Goal: Information Seeking & Learning: Find specific fact

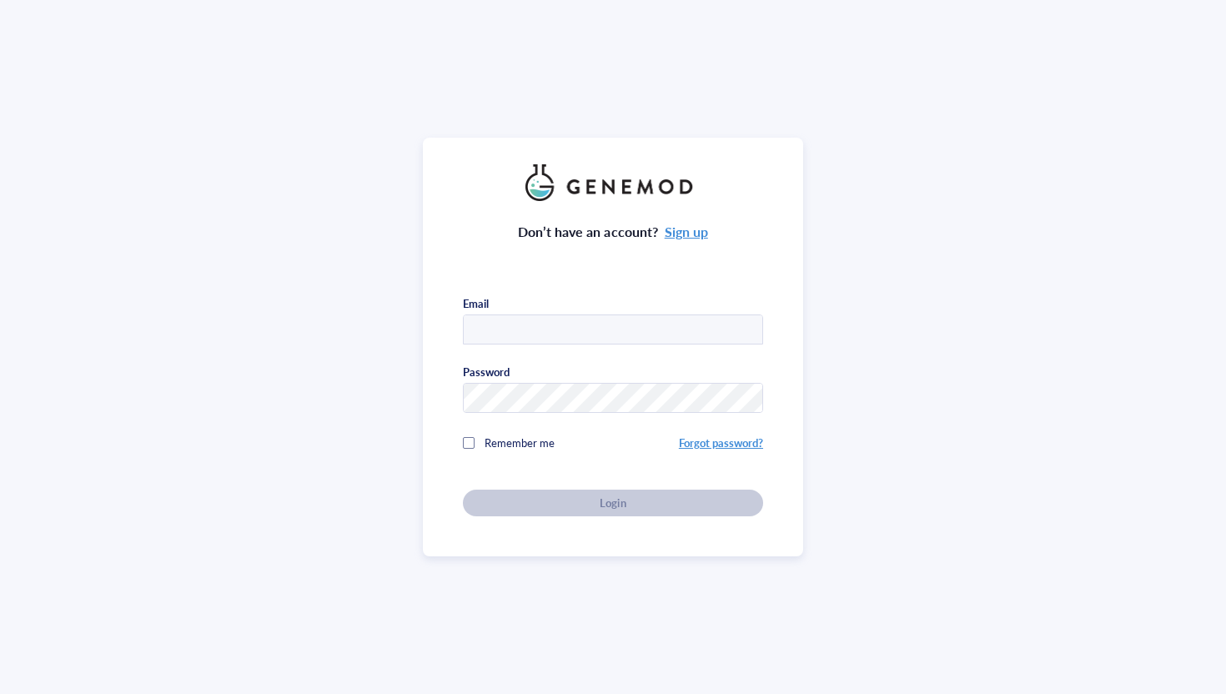
click at [542, 318] on input "text" at bounding box center [613, 330] width 299 height 30
type input "[EMAIL_ADDRESS][DOMAIN_NAME]"
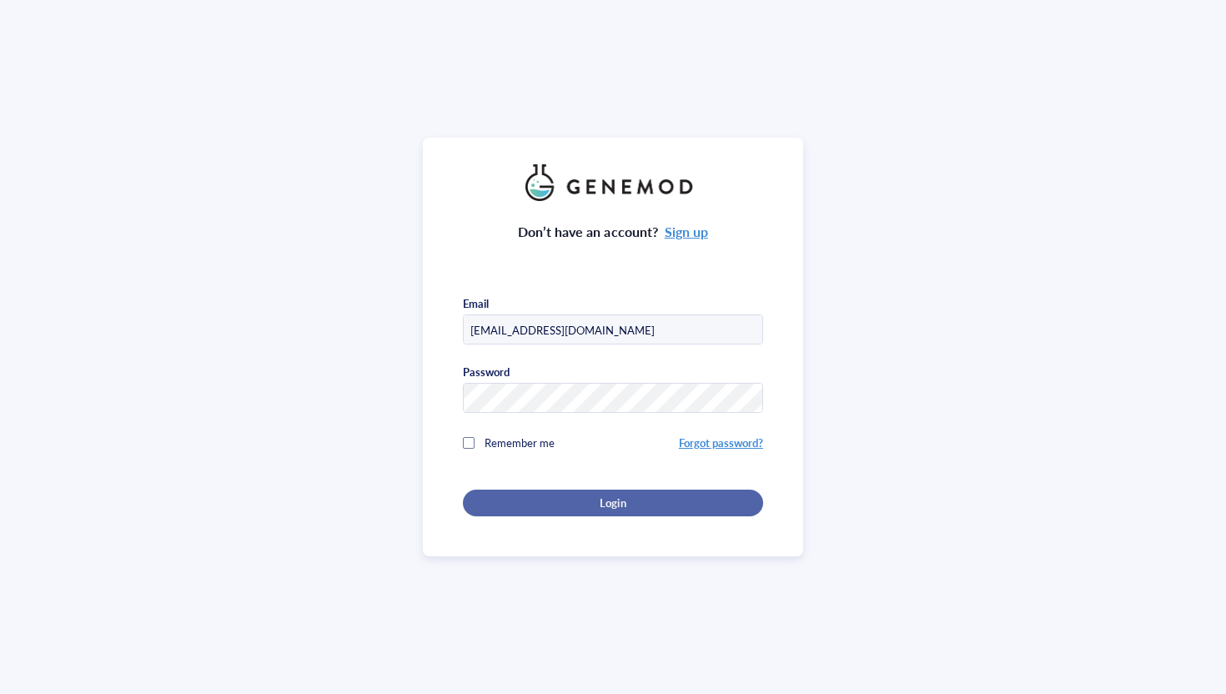
click at [585, 508] on button "Login" at bounding box center [613, 503] width 300 height 27
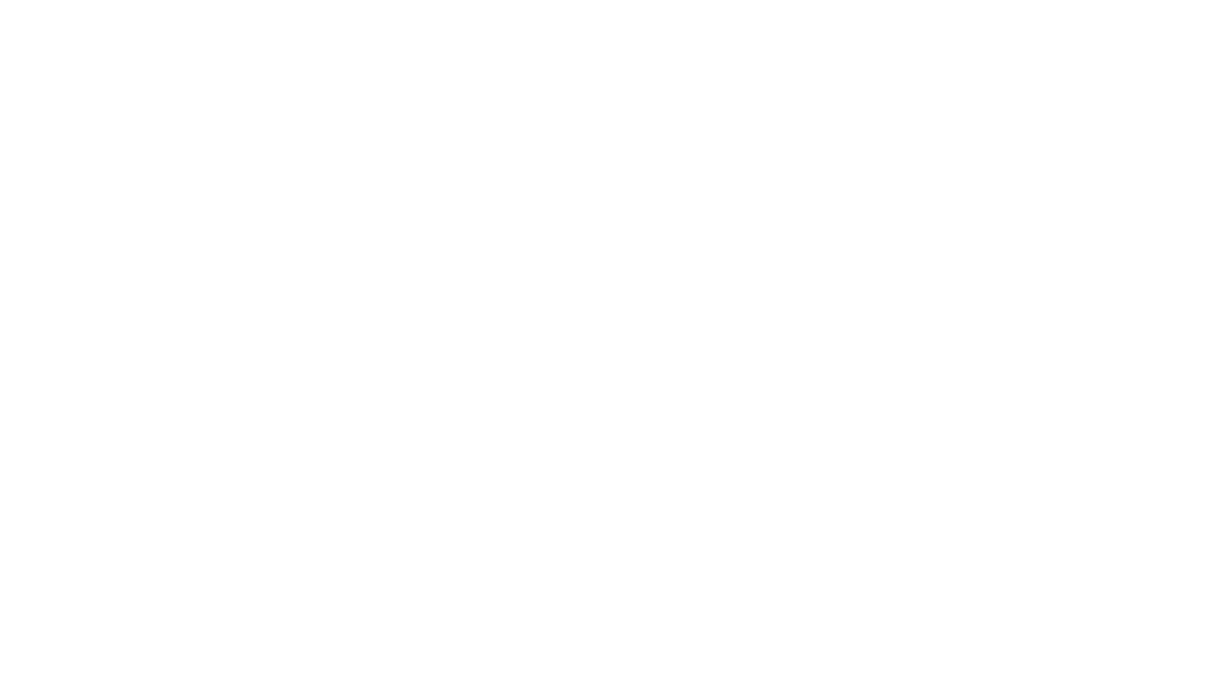
click at [523, 77] on div at bounding box center [613, 347] width 1226 height 694
click at [495, 144] on div at bounding box center [613, 347] width 1226 height 694
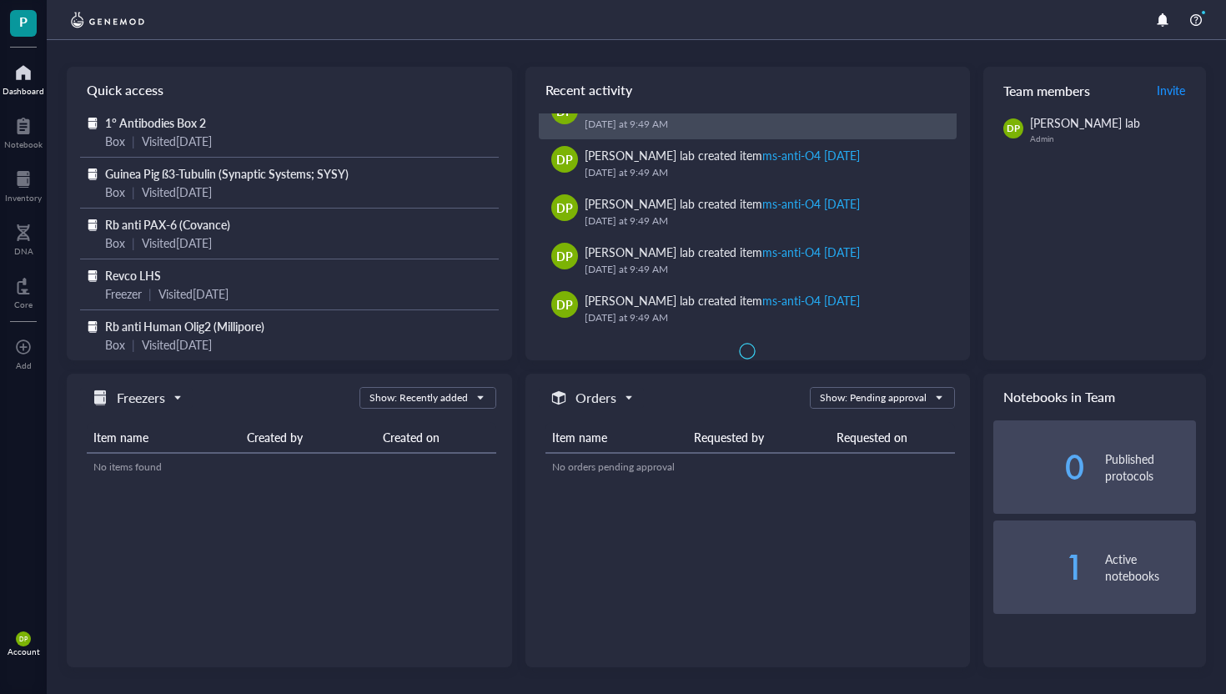
scroll to position [143, 0]
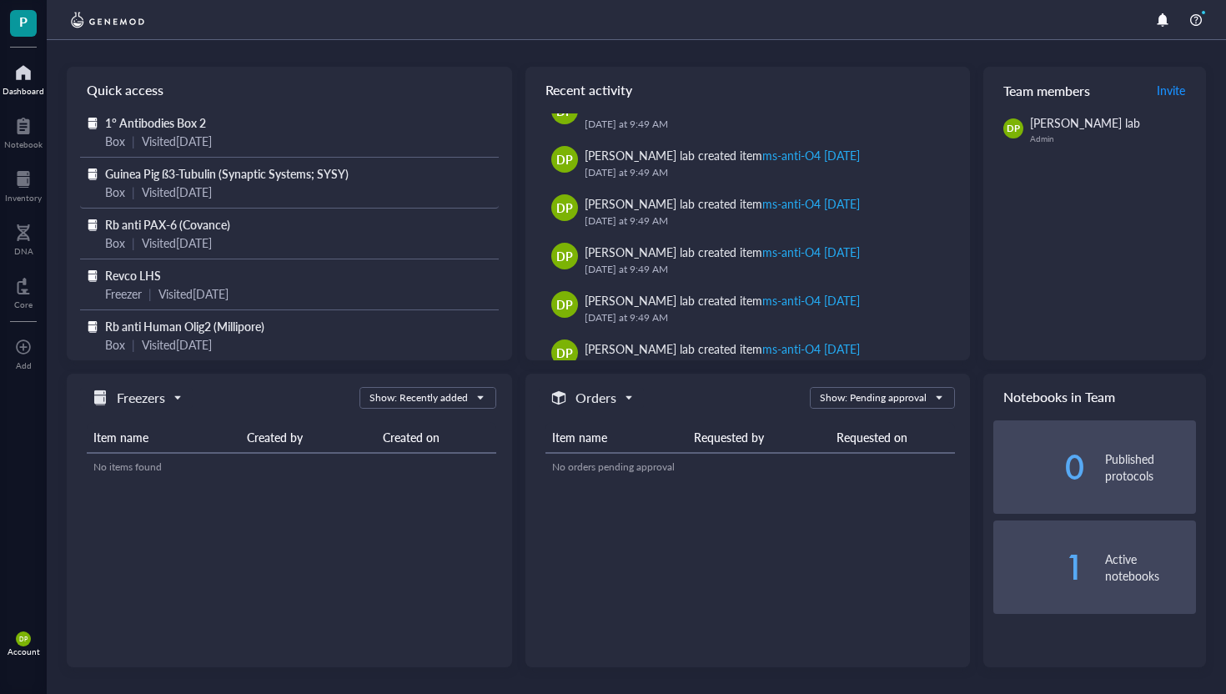
click at [188, 180] on span "Guinea Pig ß3-Tubulin (Synaptic Systems; SYSY)" at bounding box center [227, 173] width 244 height 17
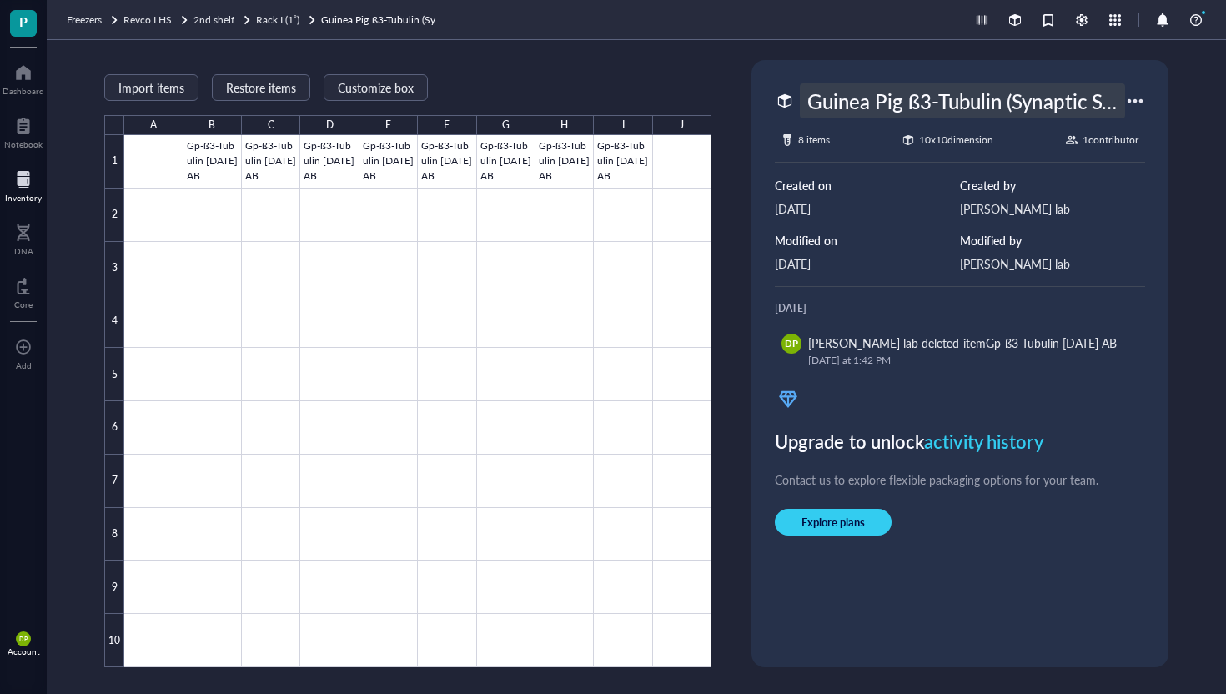
click at [992, 110] on div "Guinea Pig ß3-Tubulin (Synaptic Systems; SYSY)" at bounding box center [962, 100] width 325 height 35
click at [604, 158] on div at bounding box center [417, 401] width 587 height 532
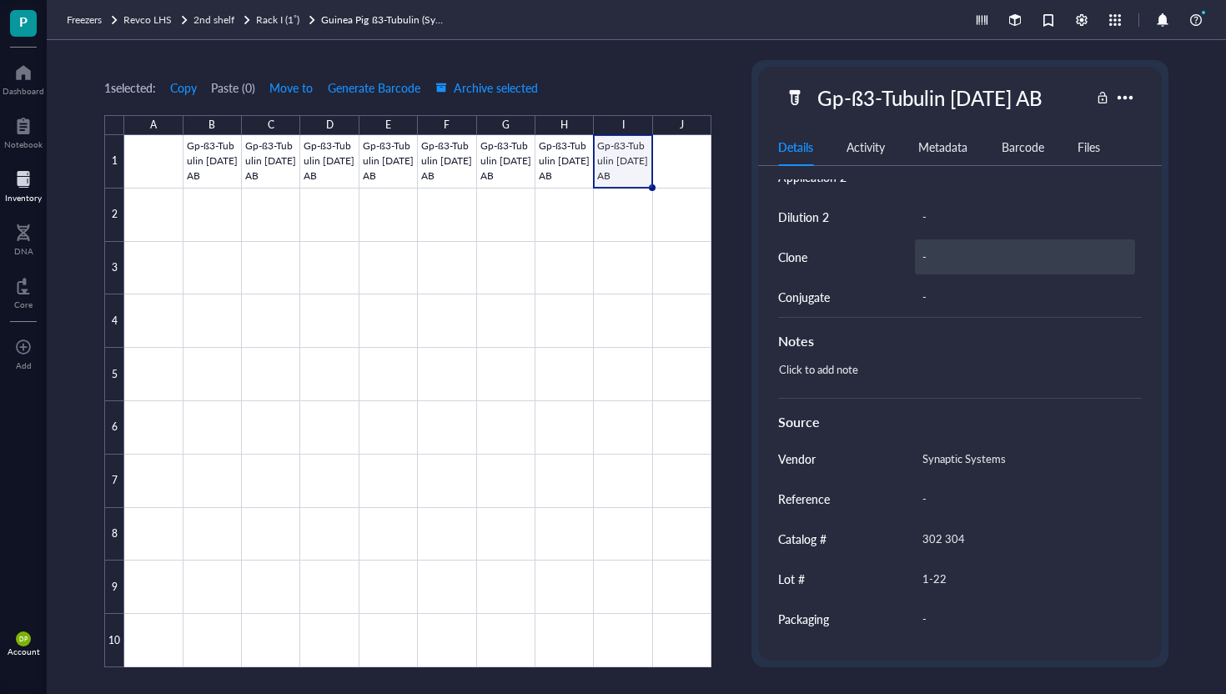
scroll to position [655, 0]
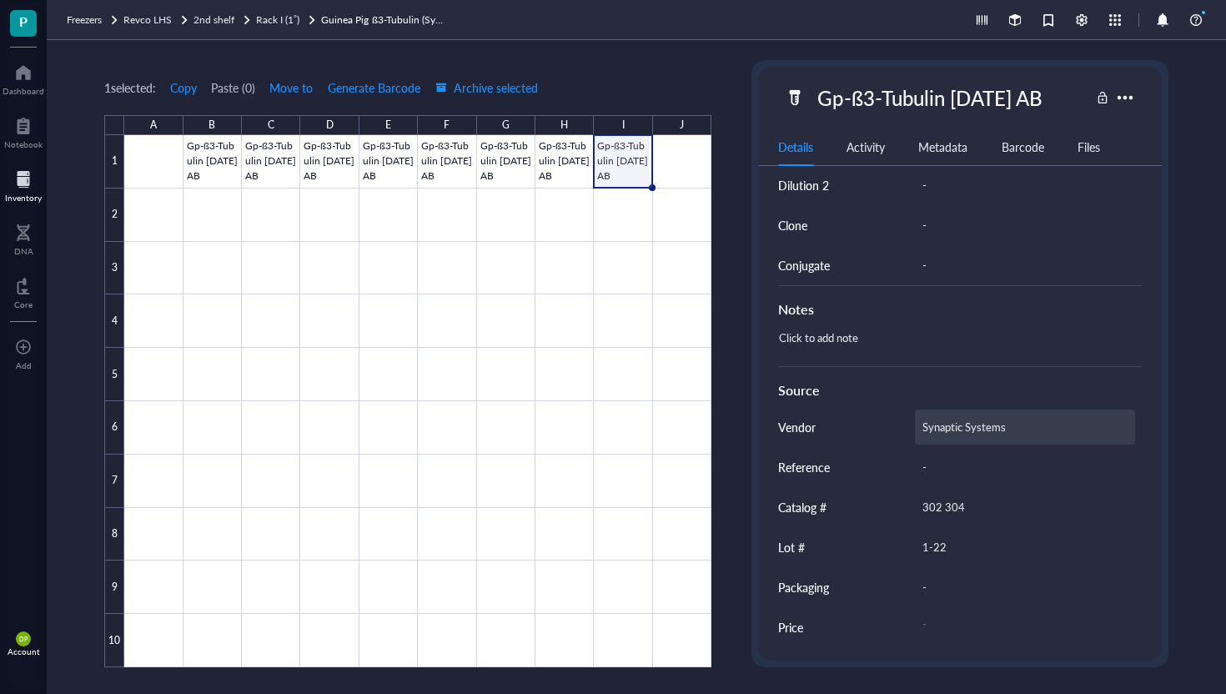
click at [1006, 430] on div "Synaptic Systems" at bounding box center [1025, 426] width 220 height 35
drag, startPoint x: 1012, startPoint y: 430, endPoint x: 899, endPoint y: 431, distance: 112.6
click at [899, 431] on div "Vendor Synaptic Systems" at bounding box center [960, 427] width 364 height 40
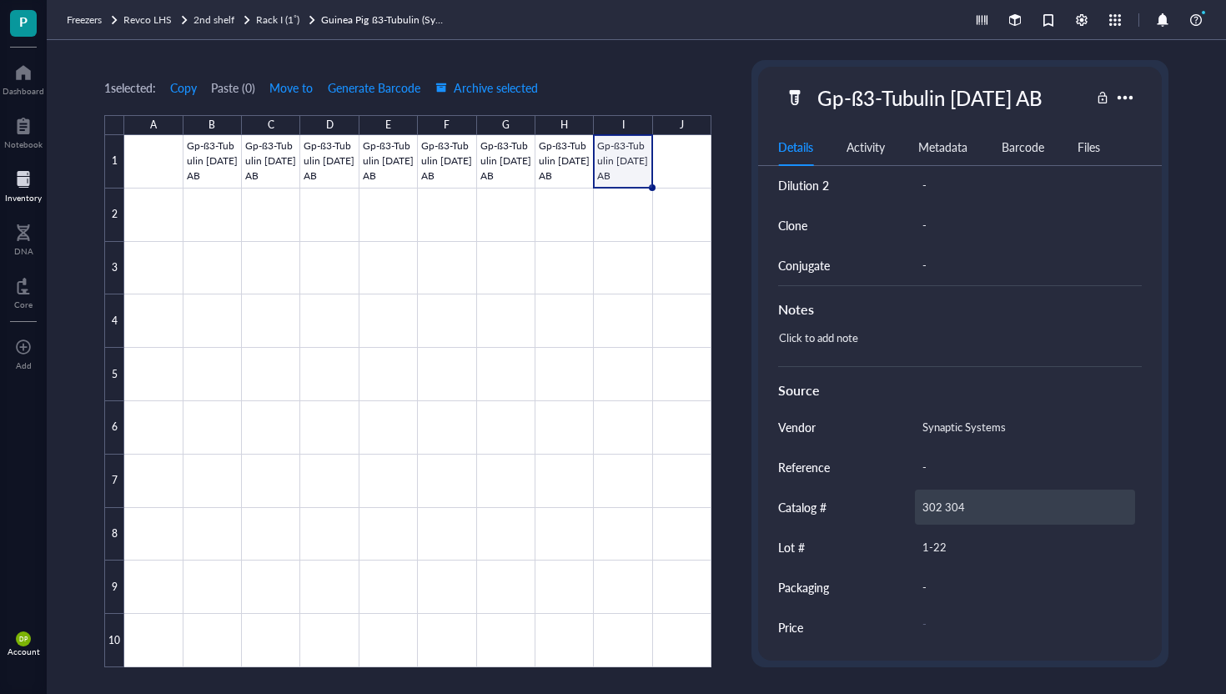
click at [953, 510] on div "302 304" at bounding box center [1025, 507] width 220 height 35
drag, startPoint x: 974, startPoint y: 510, endPoint x: 876, endPoint y: 510, distance: 98.4
click at [876, 510] on div "Catalog # 302 304" at bounding box center [960, 507] width 364 height 40
click at [33, 76] on div at bounding box center [24, 72] width 42 height 27
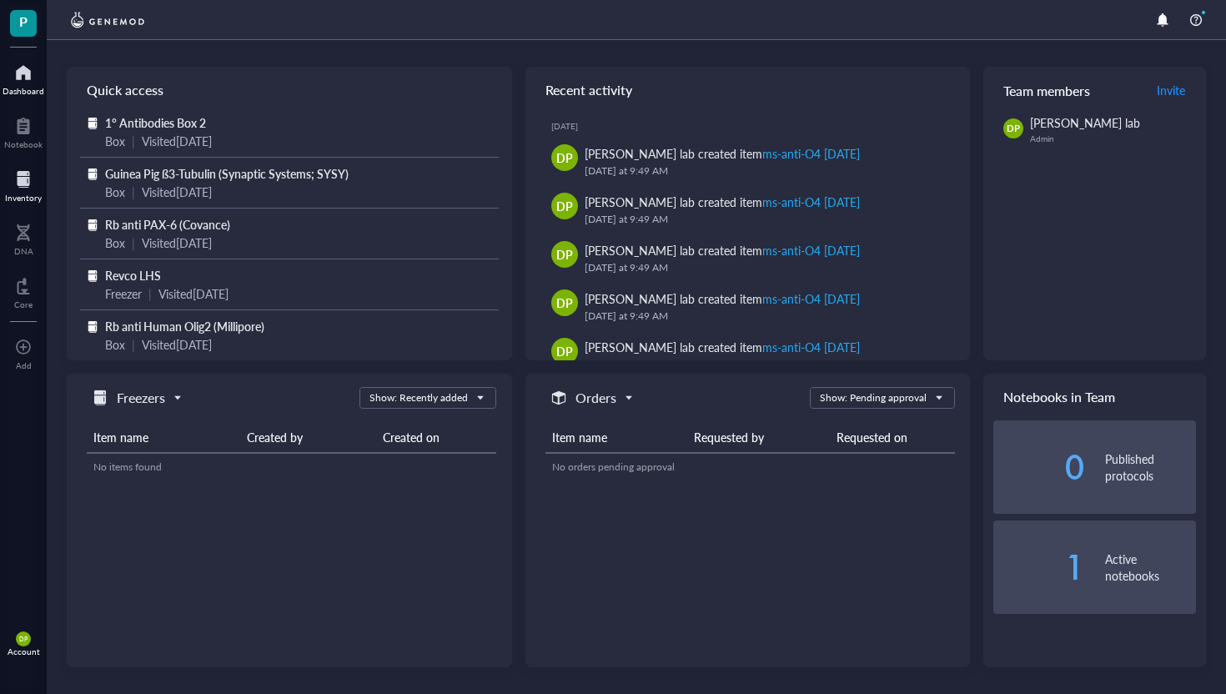
click at [23, 178] on div at bounding box center [23, 179] width 37 height 27
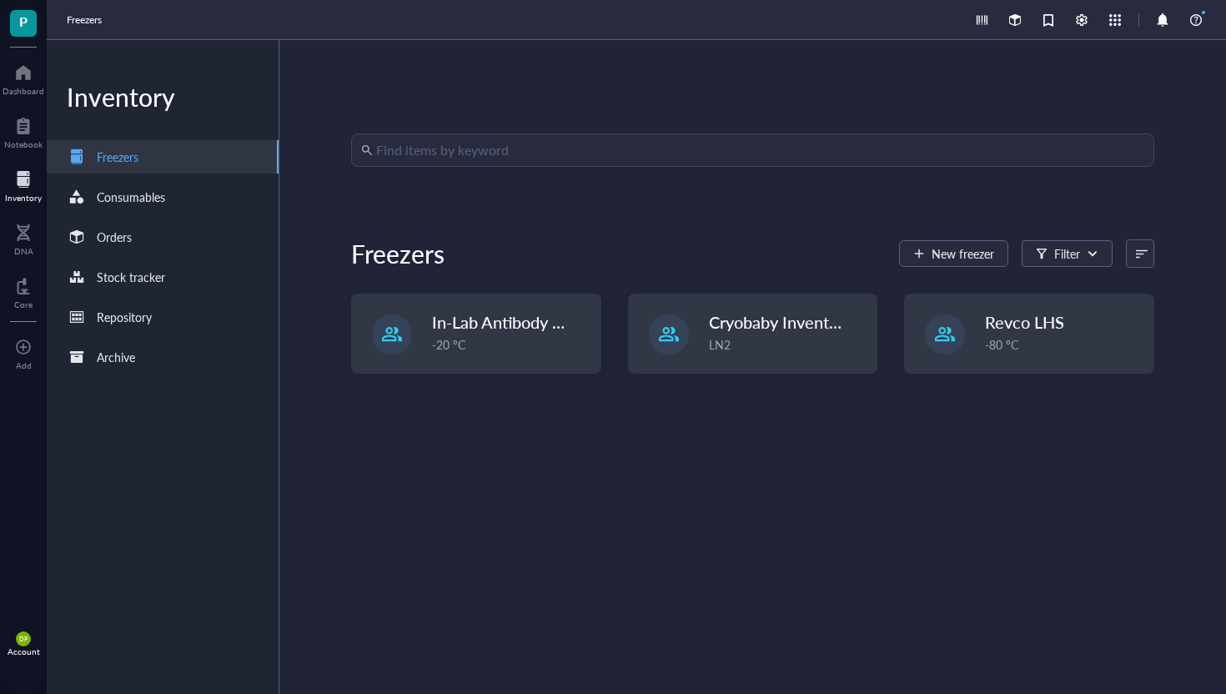
click at [435, 156] on input "search" at bounding box center [760, 150] width 768 height 32
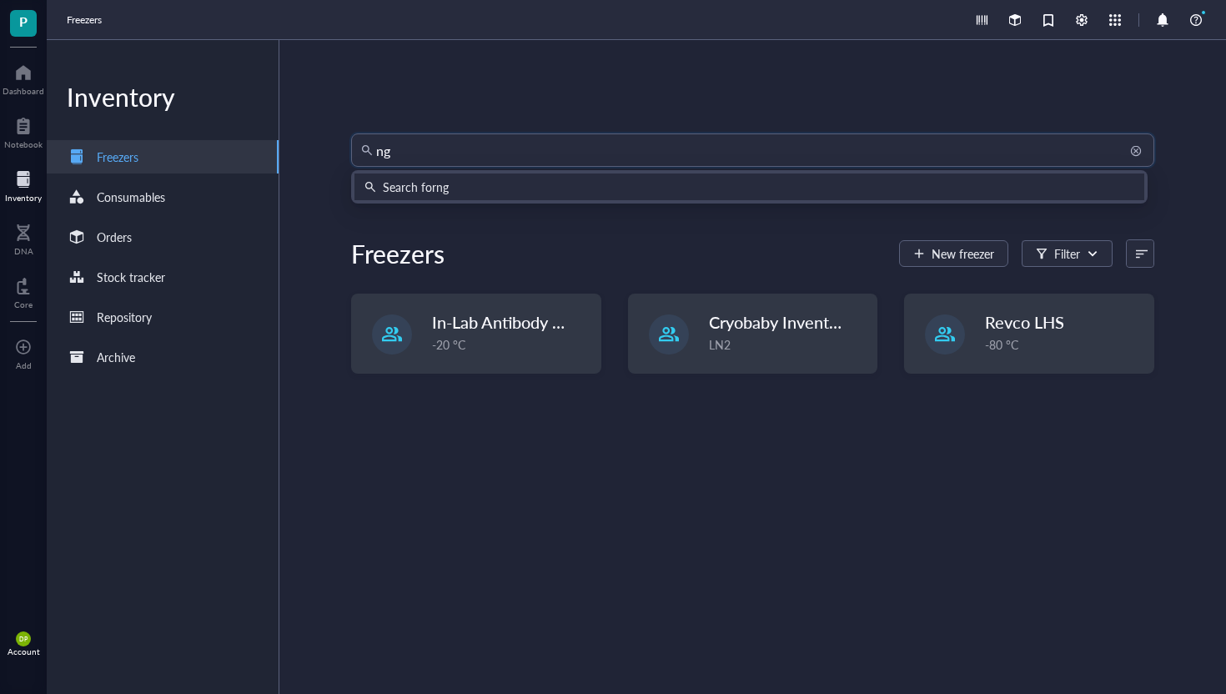
type input "ng2"
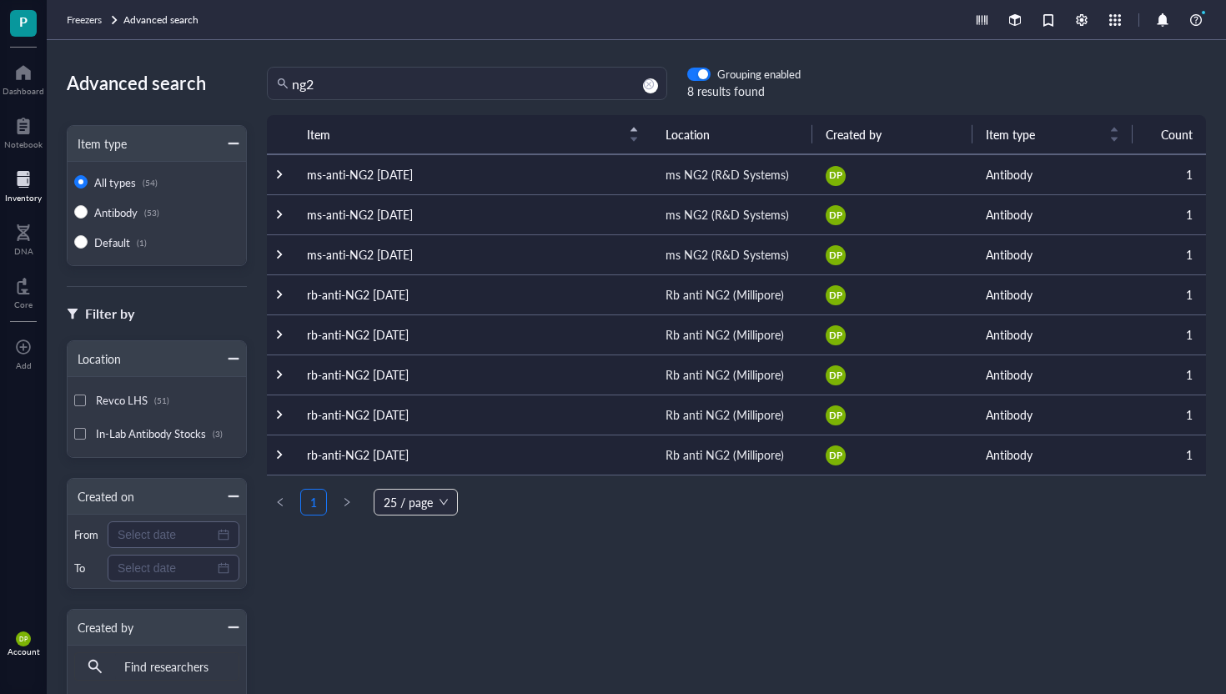
click at [397, 295] on td "rb-anti-NG2 [DATE]" at bounding box center [473, 294] width 359 height 40
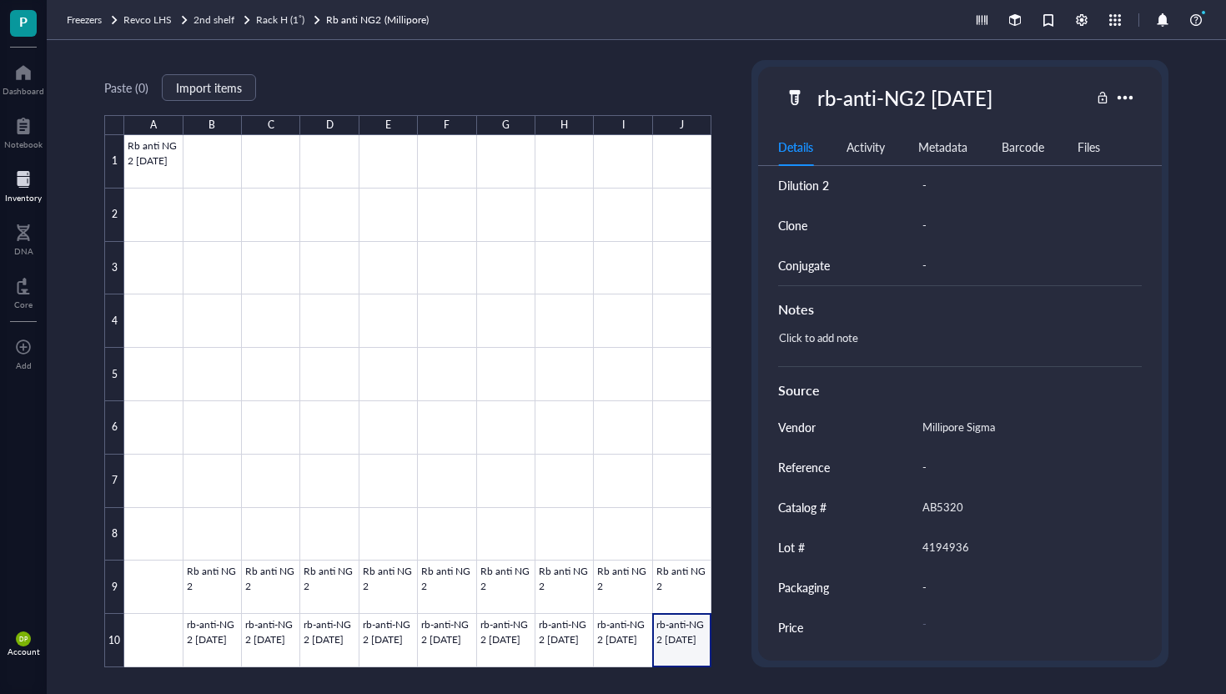
scroll to position [654, 0]
click at [946, 513] on div "AB5320" at bounding box center [1025, 508] width 220 height 35
click at [946, 513] on input "AB5320" at bounding box center [1025, 508] width 218 height 33
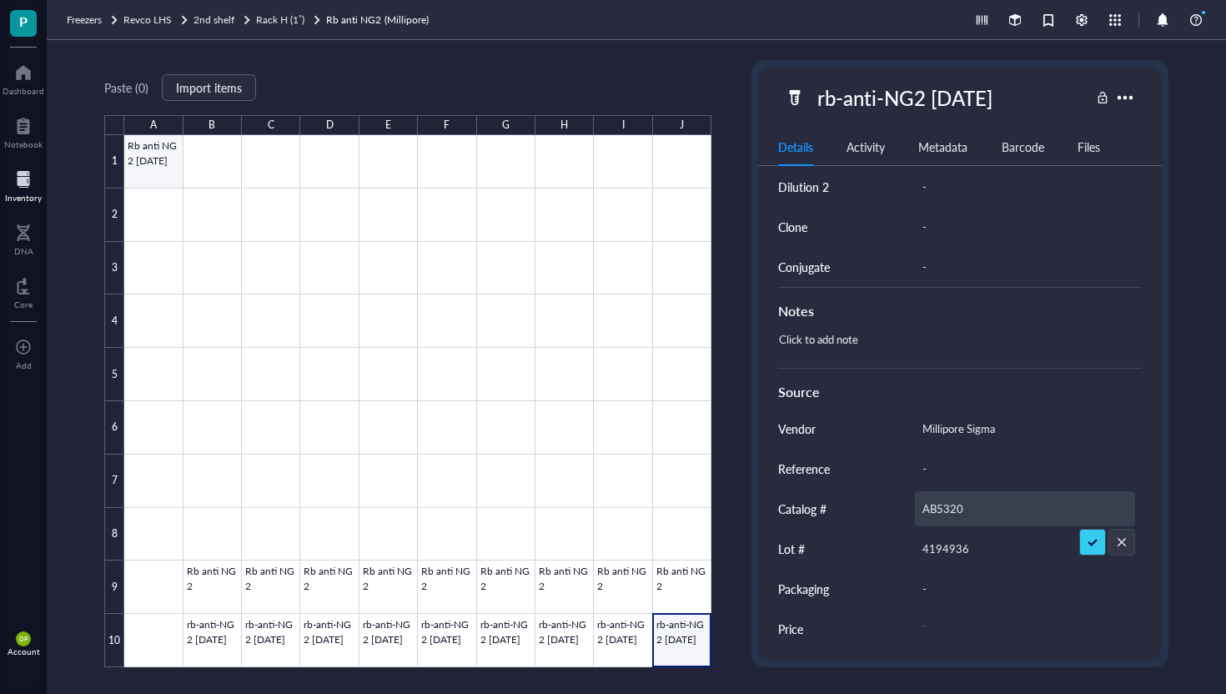
click at [143, 159] on div at bounding box center [417, 401] width 587 height 532
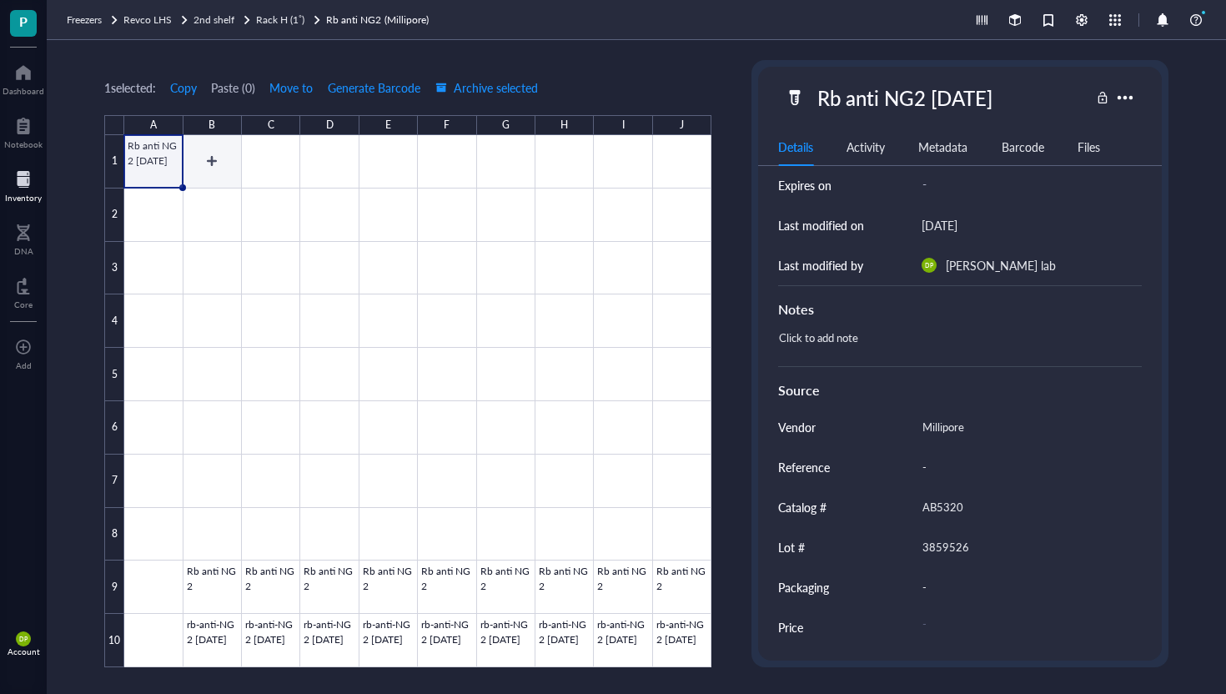
scroll to position [253, 0]
click at [18, 193] on div "Inventory" at bounding box center [23, 198] width 37 height 10
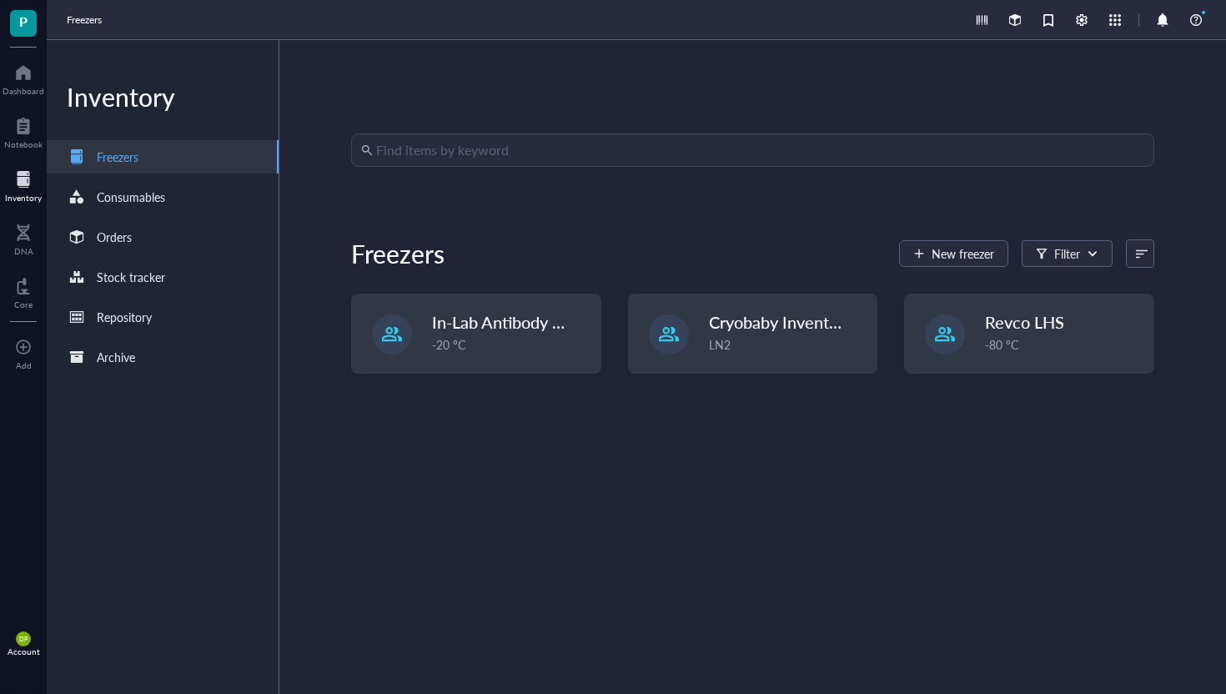
click at [391, 148] on input "search" at bounding box center [760, 150] width 768 height 32
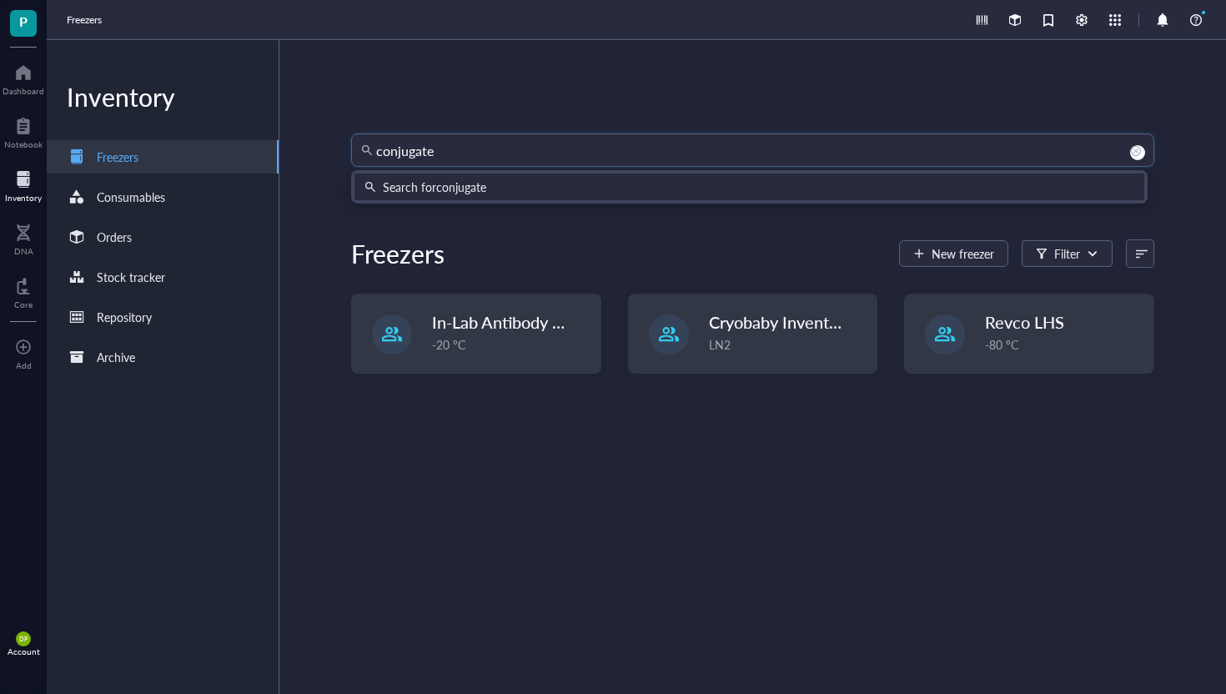
type input "conjugated"
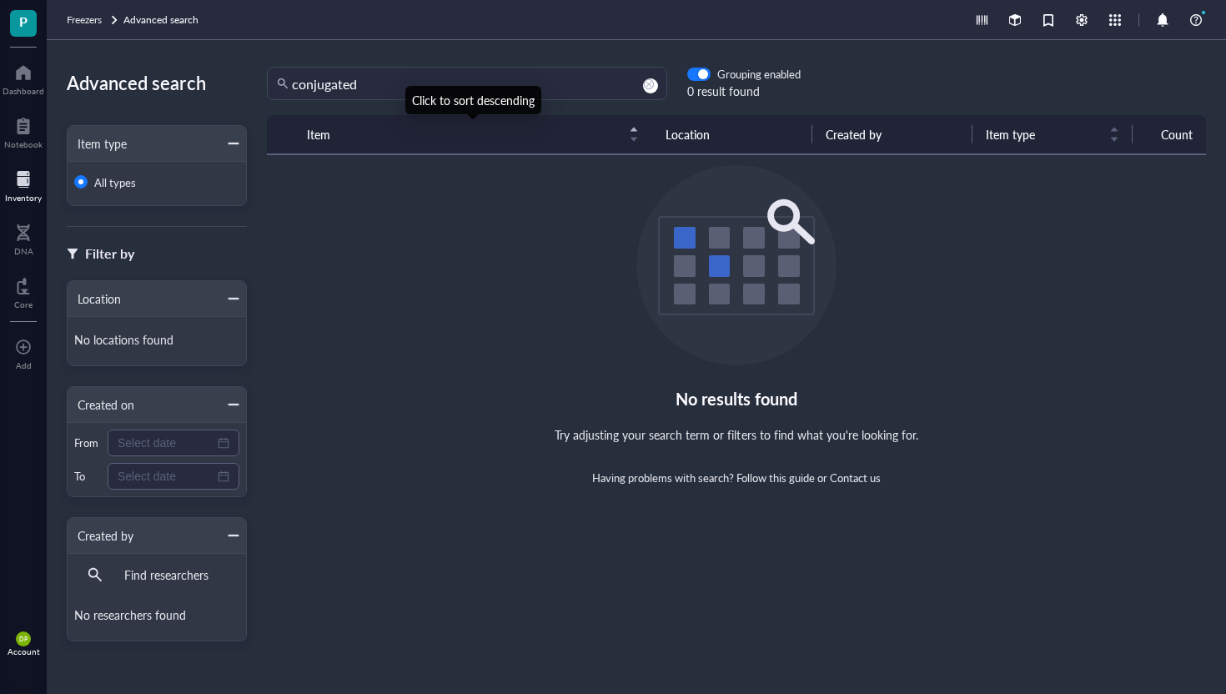
click at [440, 89] on div "Click to sort descending" at bounding box center [473, 100] width 136 height 28
click at [395, 85] on input "conjugated" at bounding box center [474, 84] width 365 height 32
type input "conjug"
